Goal: Navigation & Orientation: Find specific page/section

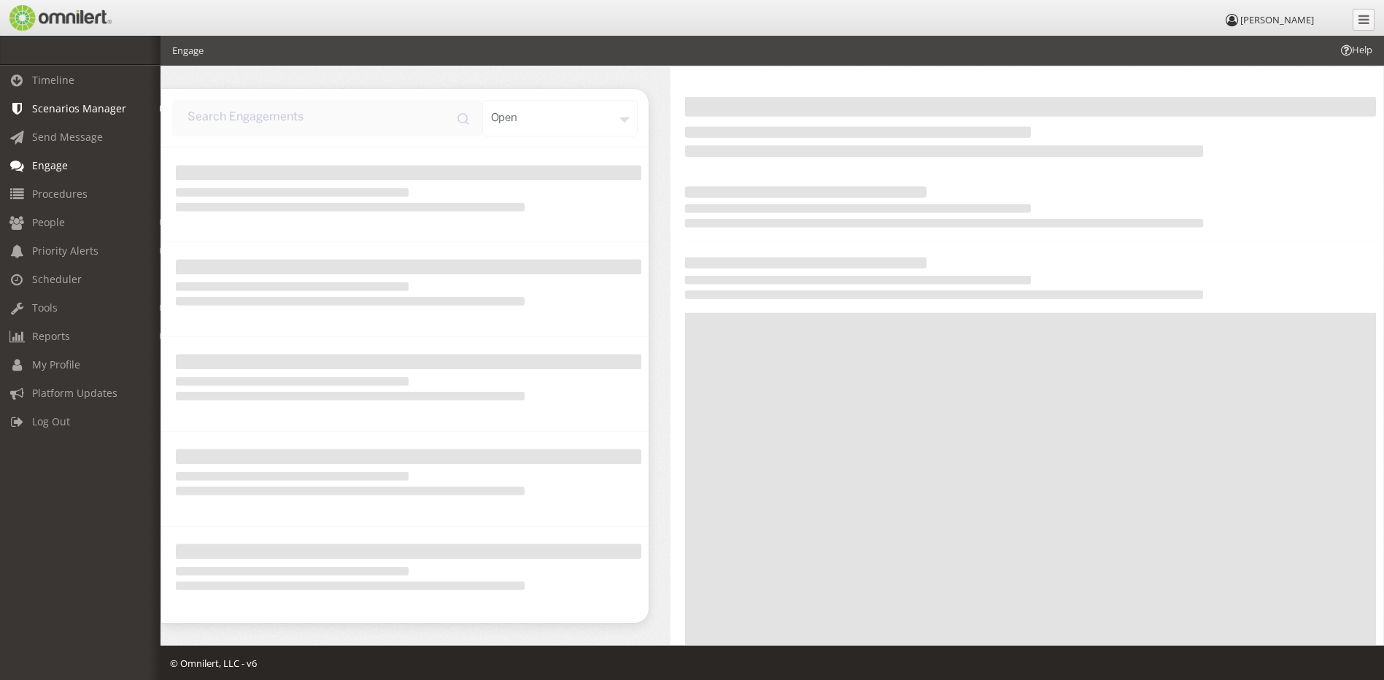
click at [77, 109] on span "Scenarios Manager" at bounding box center [79, 108] width 94 height 14
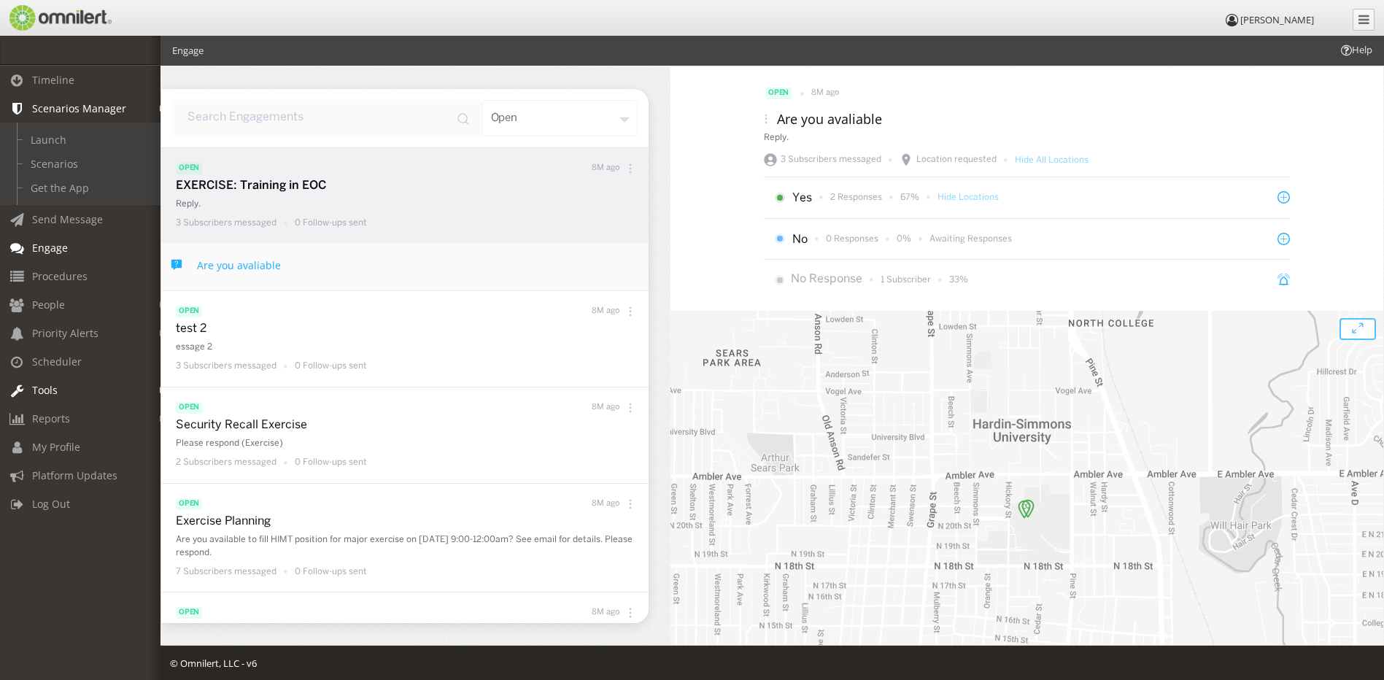
click at [39, 387] on span "Tools" at bounding box center [45, 390] width 26 height 14
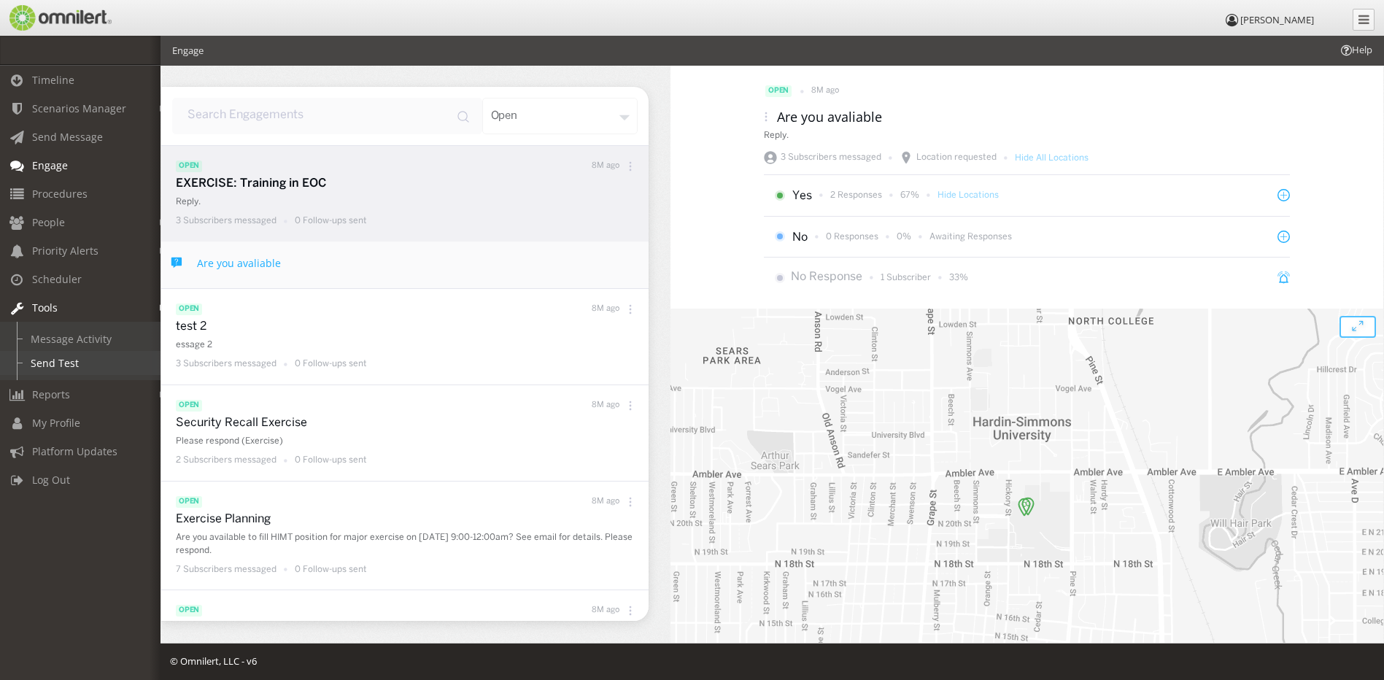
scroll to position [3, 0]
click at [58, 109] on span "Scenarios Manager" at bounding box center [79, 108] width 94 height 14
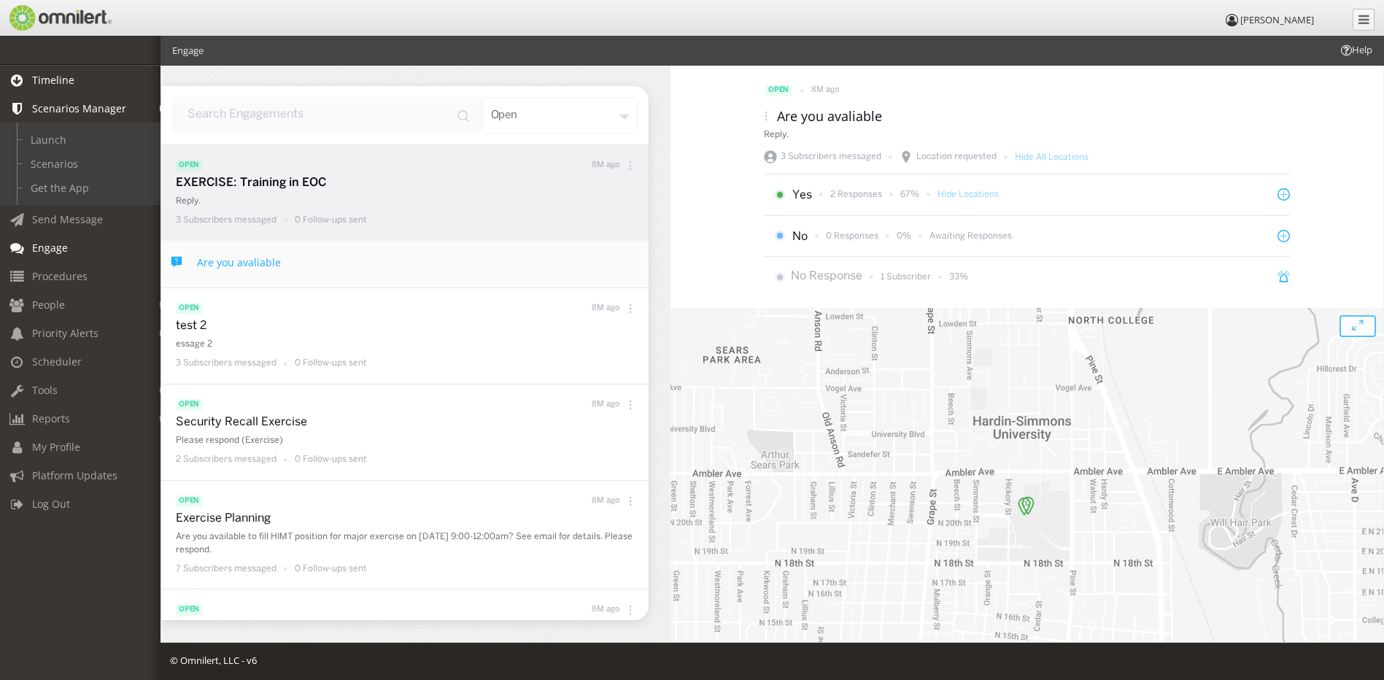
click at [58, 78] on span "Timeline" at bounding box center [53, 80] width 42 height 14
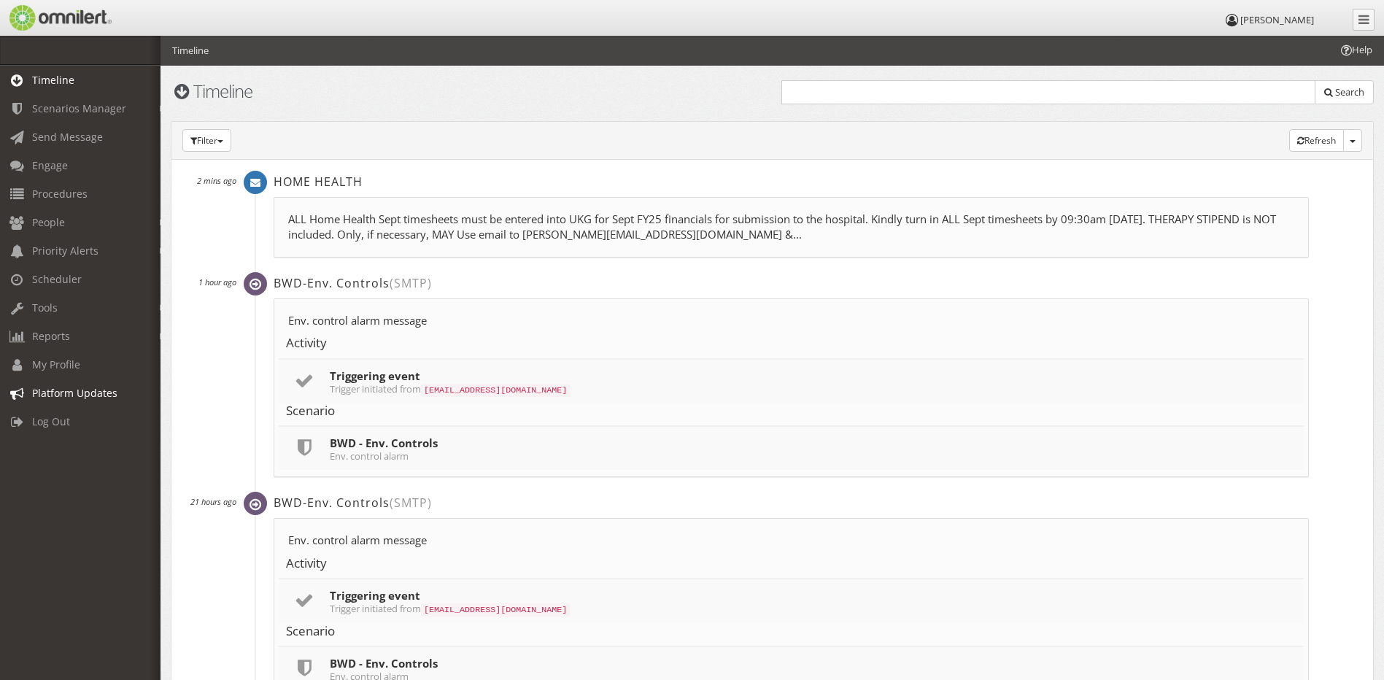
click at [50, 393] on span "Platform Updates" at bounding box center [74, 393] width 85 height 14
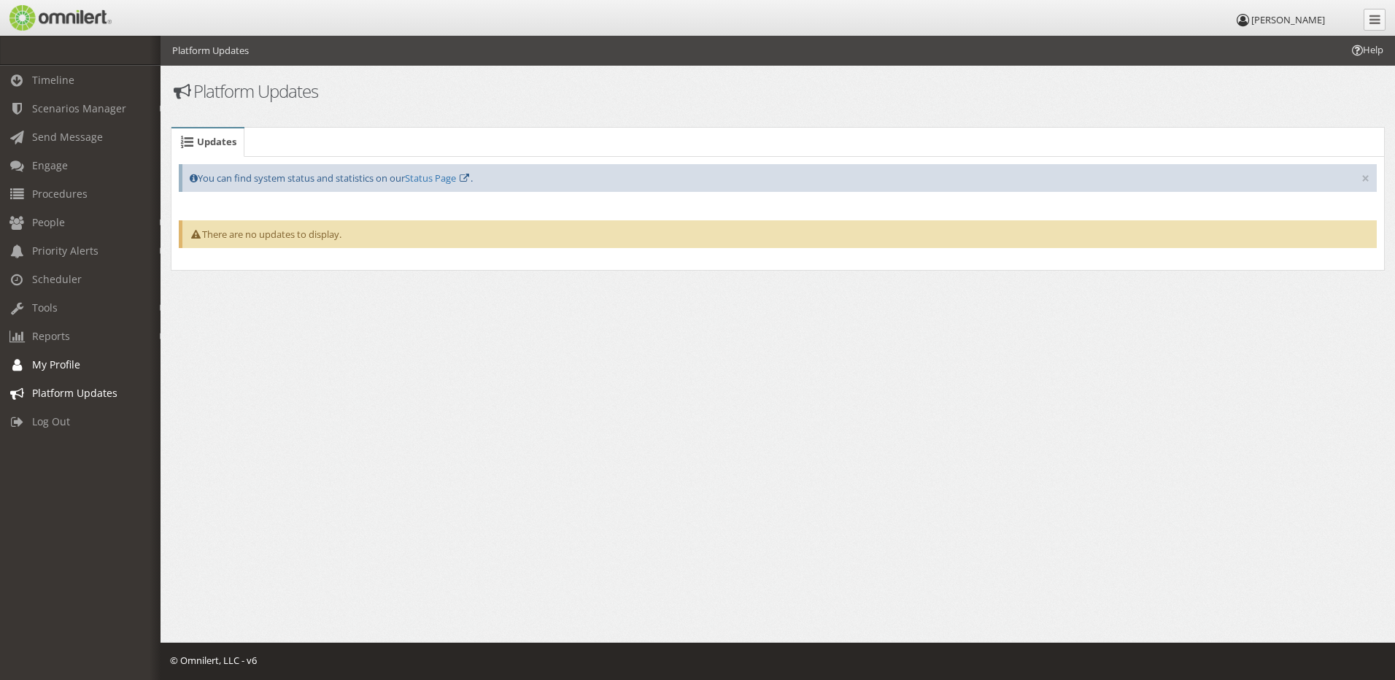
click at [56, 361] on span "My Profile" at bounding box center [56, 365] width 48 height 14
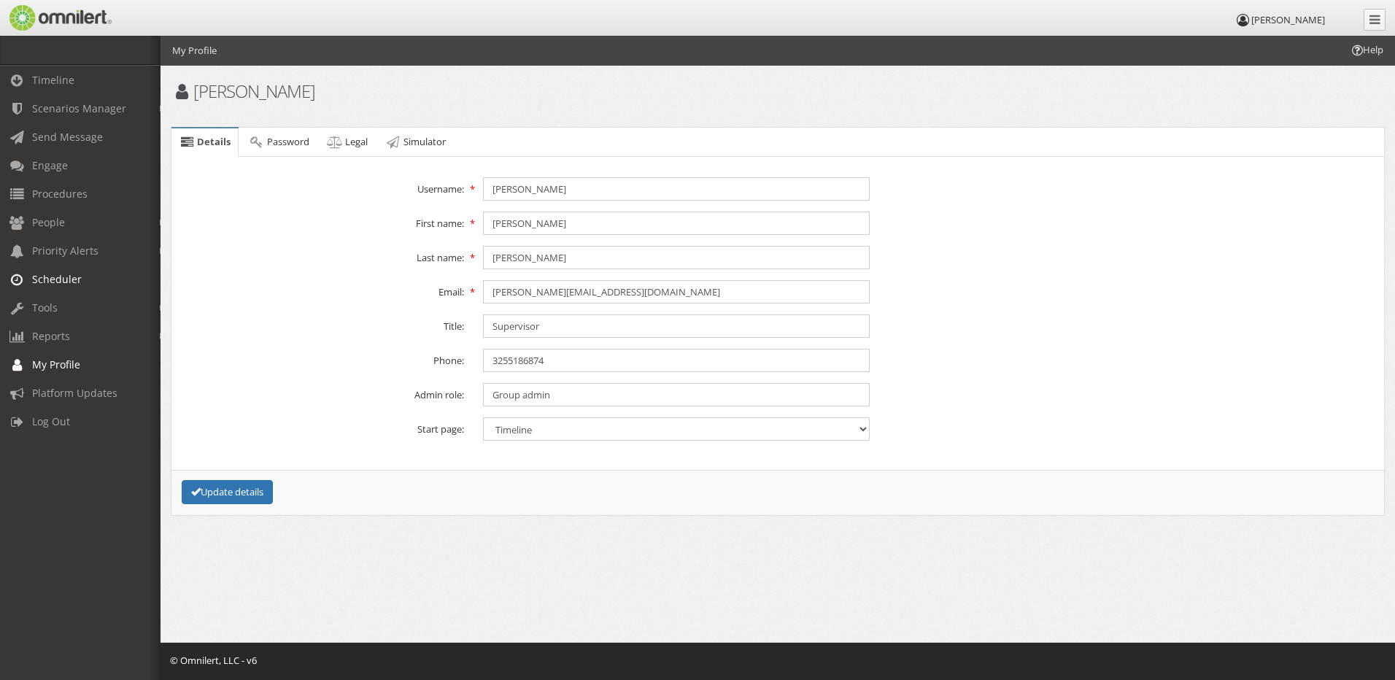
click at [33, 279] on span "Scheduler" at bounding box center [57, 279] width 50 height 14
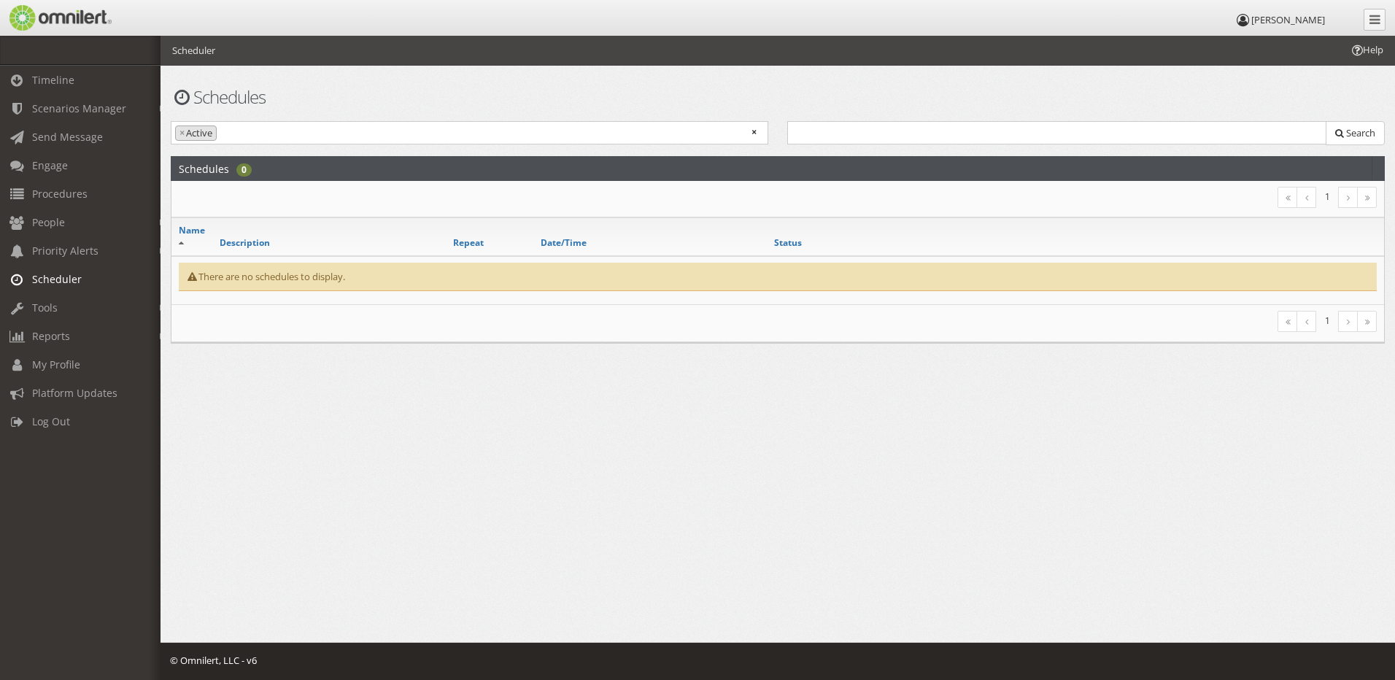
click at [1376, 45] on span "Help" at bounding box center [1367, 50] width 34 height 14
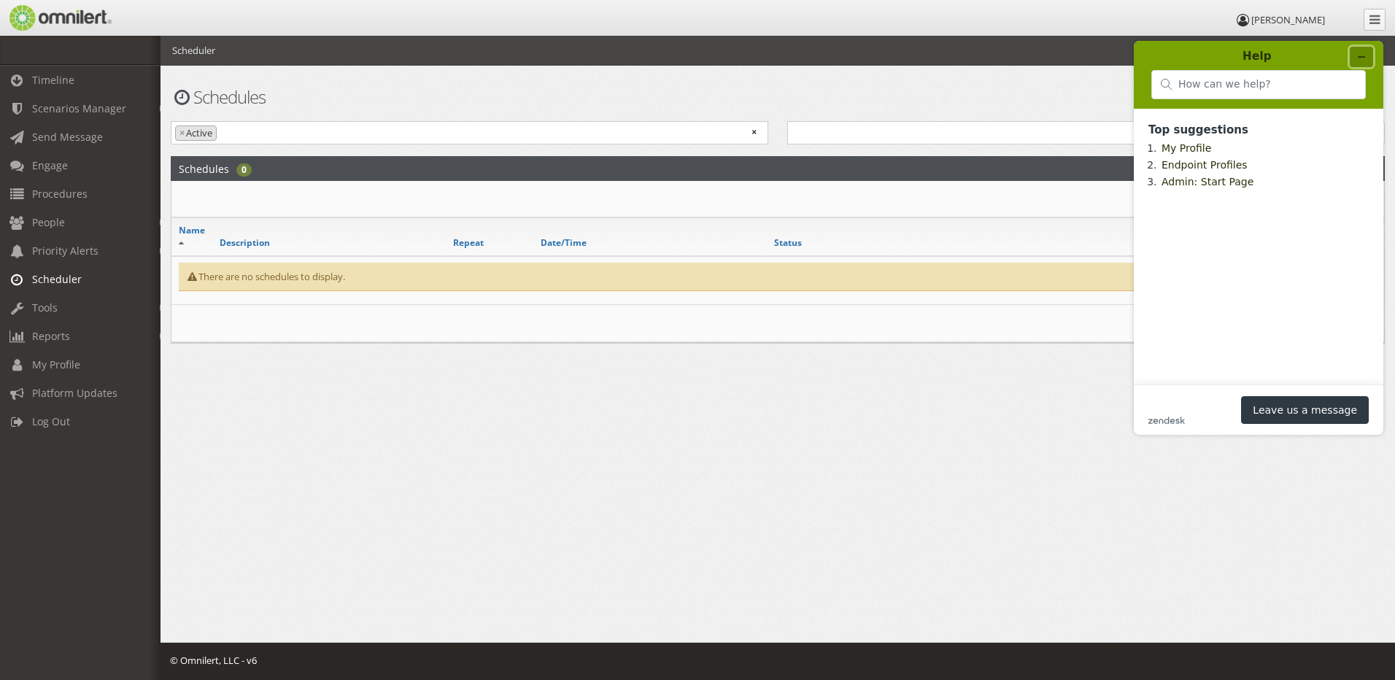
click at [1364, 55] on icon "Minimize widget" at bounding box center [1361, 57] width 10 height 10
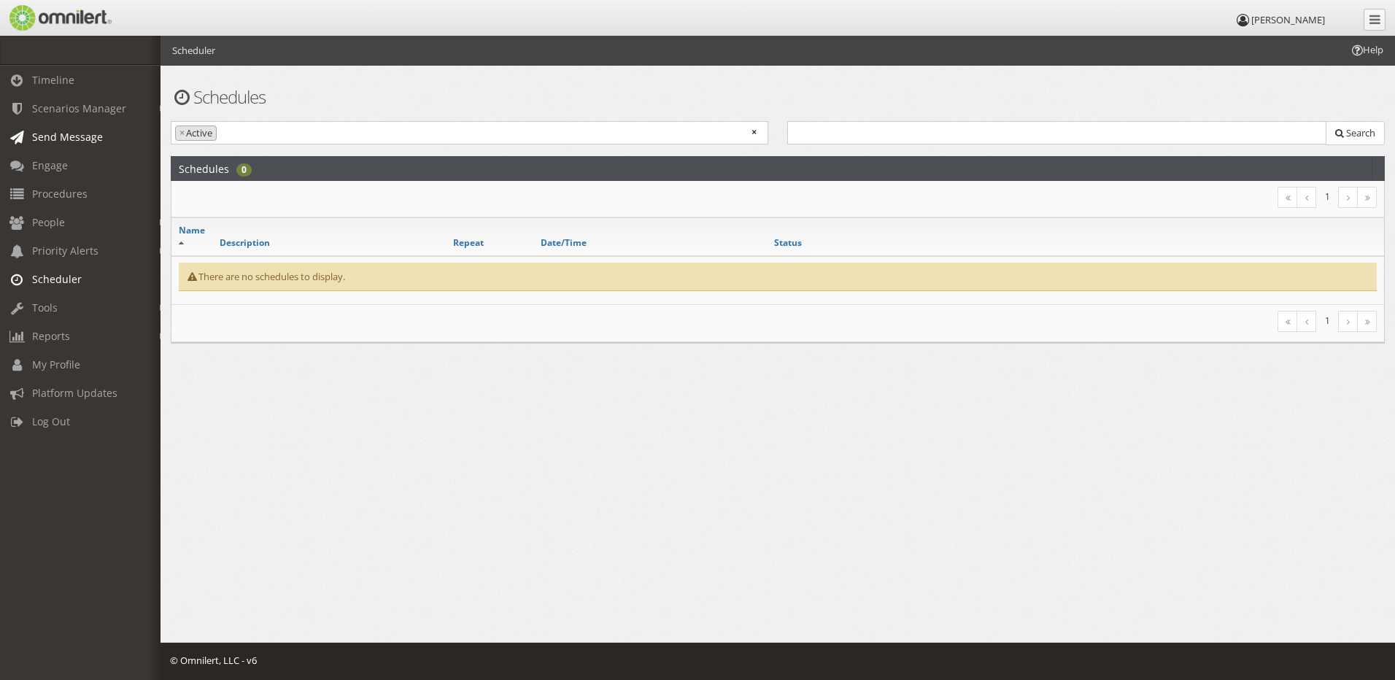
click at [54, 134] on span "Send Message" at bounding box center [67, 137] width 71 height 14
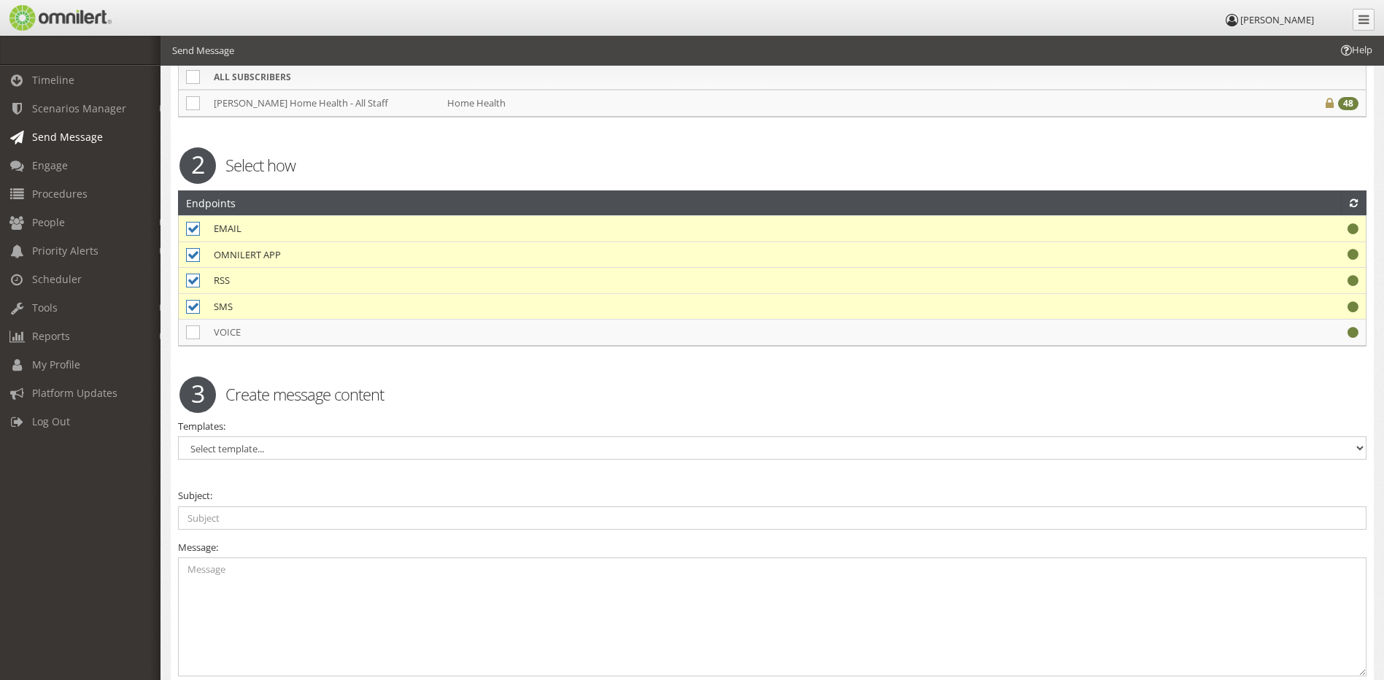
scroll to position [219, 0]
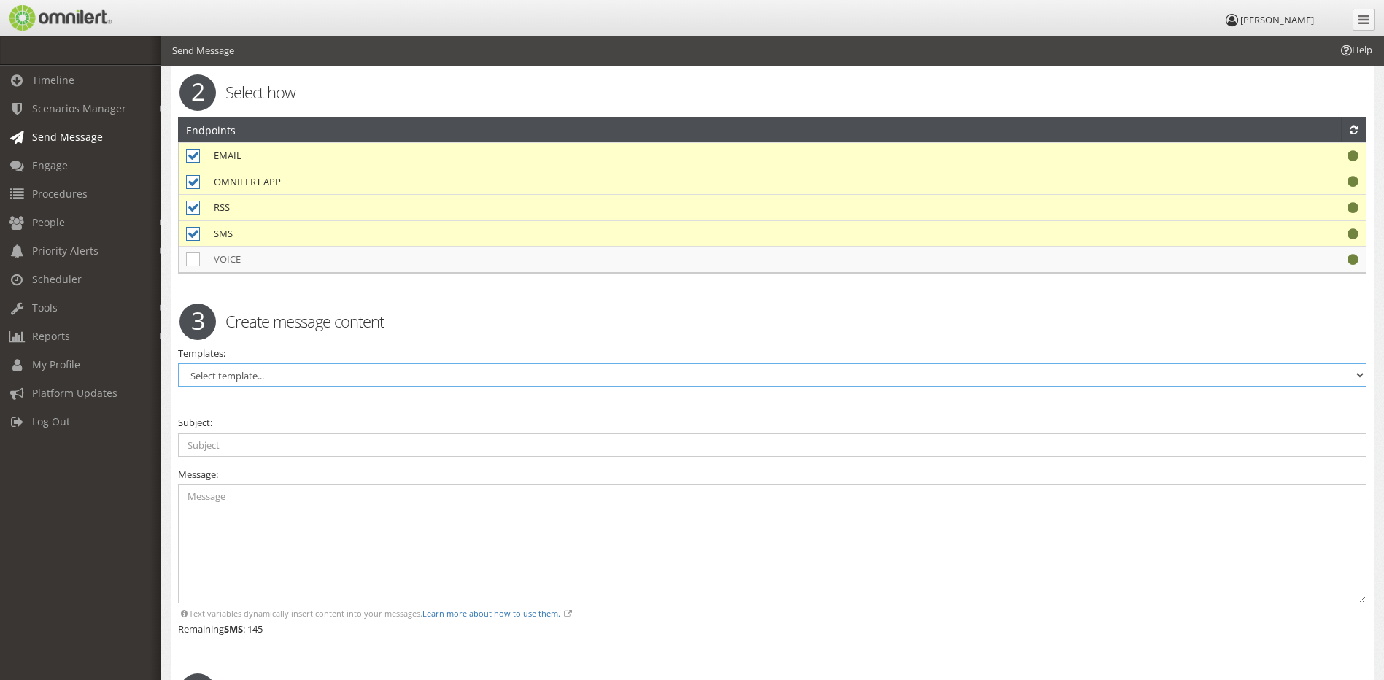
click at [206, 377] on select "Select template..." at bounding box center [772, 374] width 1189 height 23
click at [178, 363] on select "Select template..." at bounding box center [772, 374] width 1189 height 23
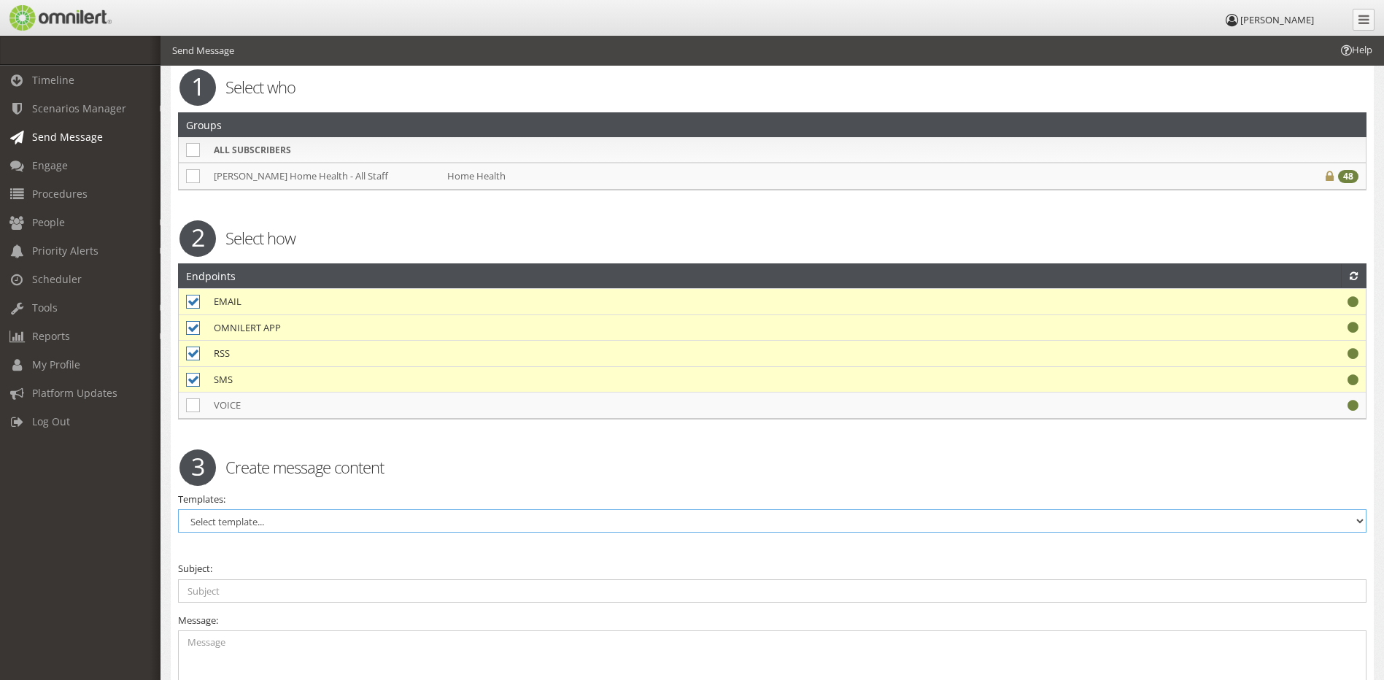
scroll to position [0, 0]
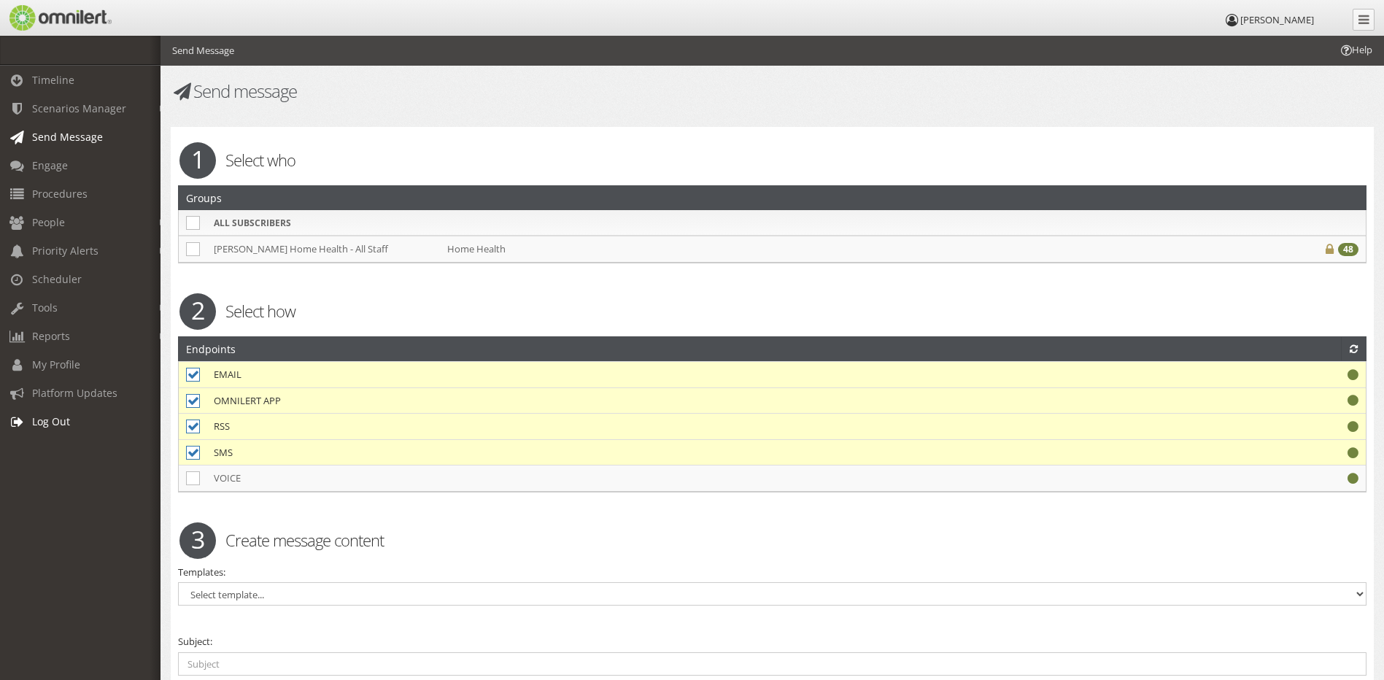
click at [50, 422] on span "Log Out" at bounding box center [51, 421] width 38 height 14
